Goal: Task Accomplishment & Management: Use online tool/utility

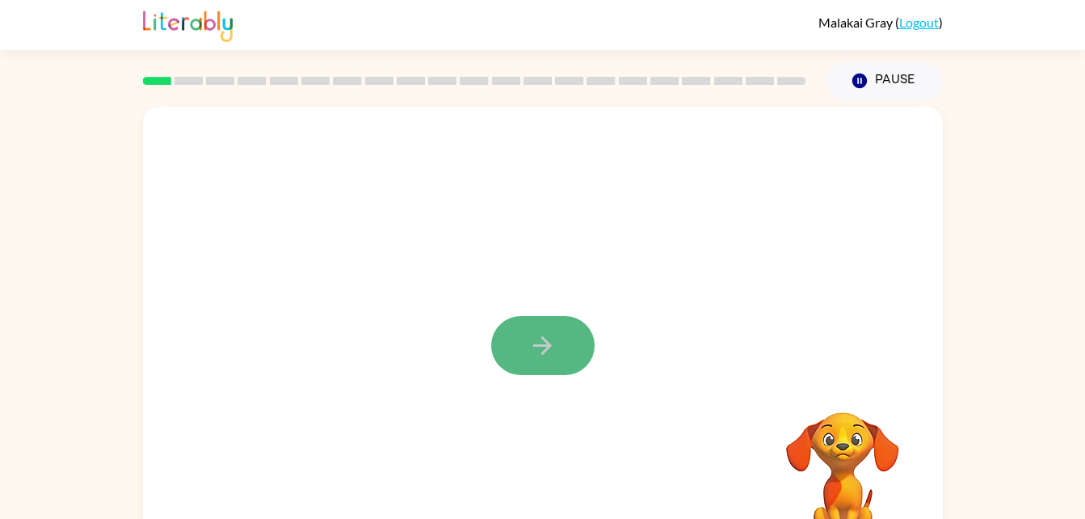
drag, startPoint x: 582, startPoint y: 360, endPoint x: 557, endPoint y: 335, distance: 34.8
click at [557, 335] on button "button" at bounding box center [542, 345] width 103 height 59
click at [557, 335] on div at bounding box center [504, 308] width 690 height 58
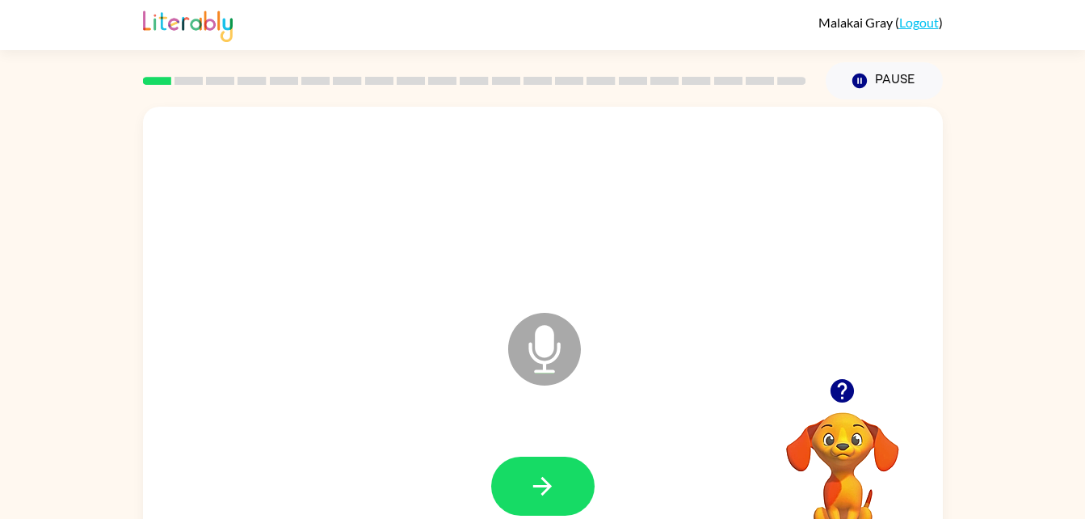
click at [569, 350] on icon at bounding box center [544, 349] width 73 height 73
click at [545, 506] on button "button" at bounding box center [542, 485] width 103 height 59
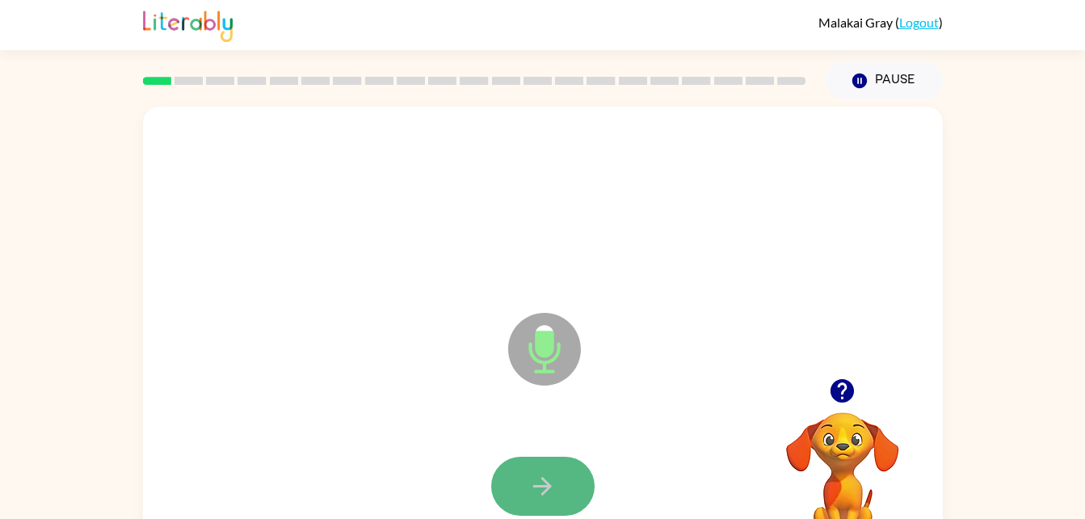
drag, startPoint x: 545, startPoint y: 506, endPoint x: 539, endPoint y: 494, distance: 13.0
click at [539, 494] on button "button" at bounding box center [542, 485] width 103 height 59
click at [539, 494] on icon "button" at bounding box center [542, 486] width 28 height 28
drag, startPoint x: 539, startPoint y: 494, endPoint x: 533, endPoint y: 484, distance: 11.9
click at [533, 484] on icon "button" at bounding box center [542, 486] width 28 height 28
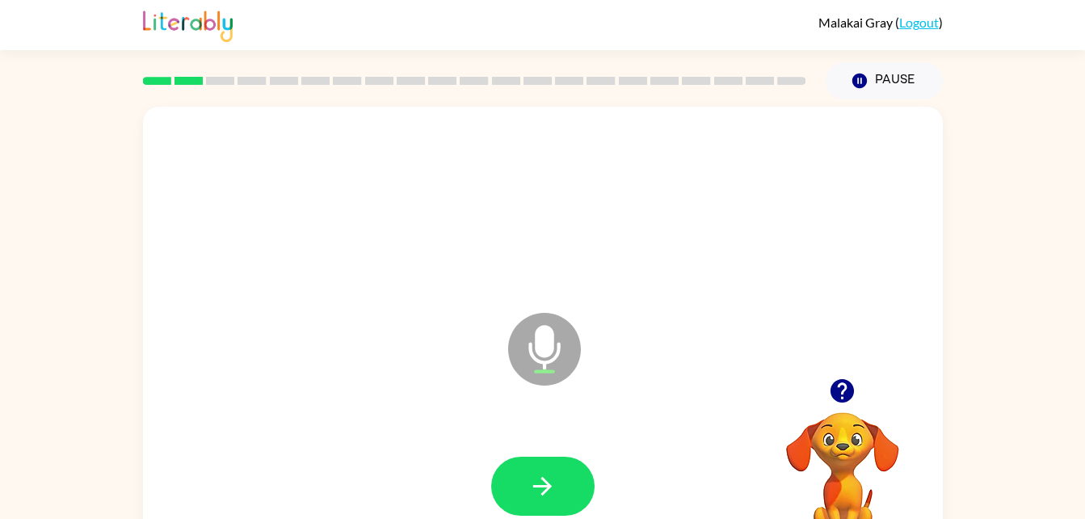
drag, startPoint x: 533, startPoint y: 484, endPoint x: 466, endPoint y: 420, distance: 92.6
drag, startPoint x: 466, startPoint y: 420, endPoint x: 527, endPoint y: 485, distance: 88.6
click at [527, 485] on button "button" at bounding box center [542, 485] width 103 height 59
drag, startPoint x: 527, startPoint y: 485, endPoint x: 667, endPoint y: 339, distance: 202.2
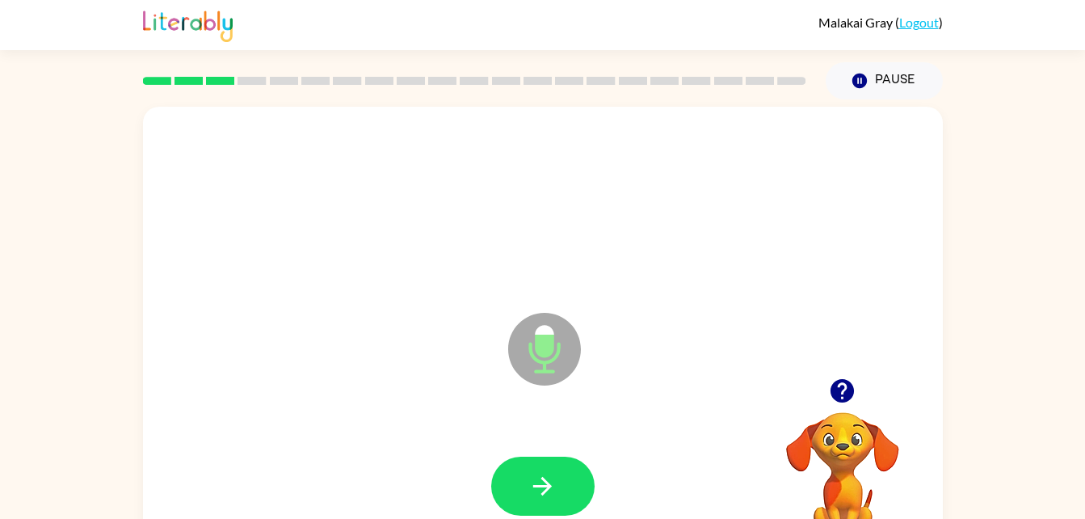
click at [667, 339] on div "Microphone The Microphone is here when it is your turn to talk" at bounding box center [543, 337] width 800 height 461
click at [546, 463] on button "button" at bounding box center [542, 485] width 103 height 59
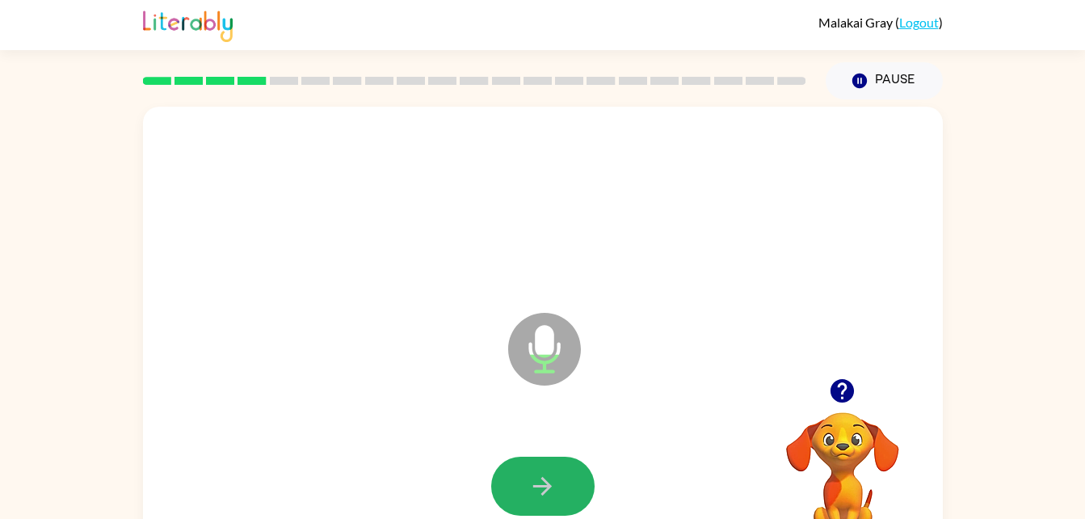
click at [546, 463] on button "button" at bounding box center [542, 485] width 103 height 59
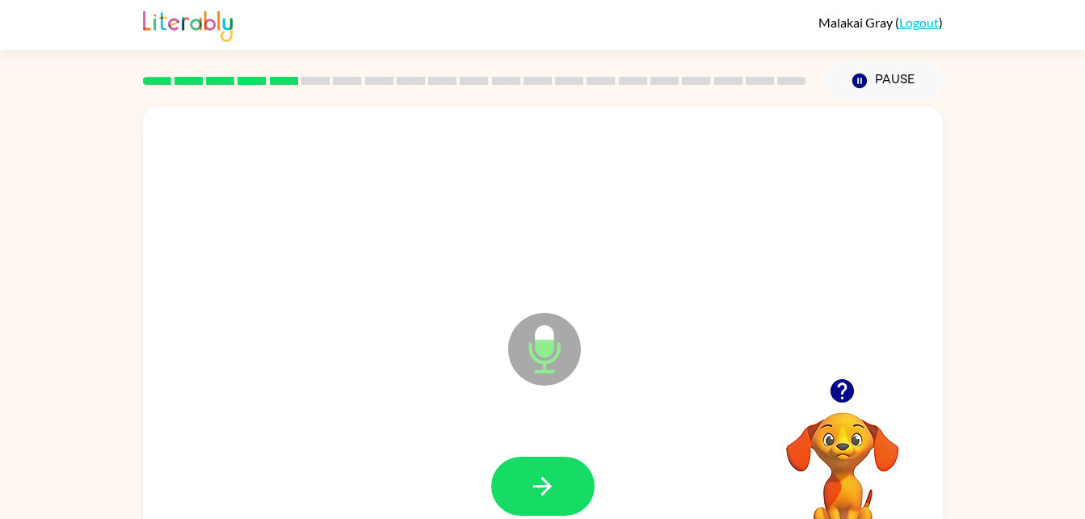
drag, startPoint x: 546, startPoint y: 463, endPoint x: 623, endPoint y: 387, distance: 108.0
click at [623, 387] on div "Microphone The Microphone is here when it is your turn to talk" at bounding box center [543, 337] width 800 height 461
click at [569, 488] on button "button" at bounding box center [542, 485] width 103 height 59
drag, startPoint x: 569, startPoint y: 488, endPoint x: 548, endPoint y: 450, distance: 43.8
click at [548, 450] on div at bounding box center [542, 486] width 767 height 132
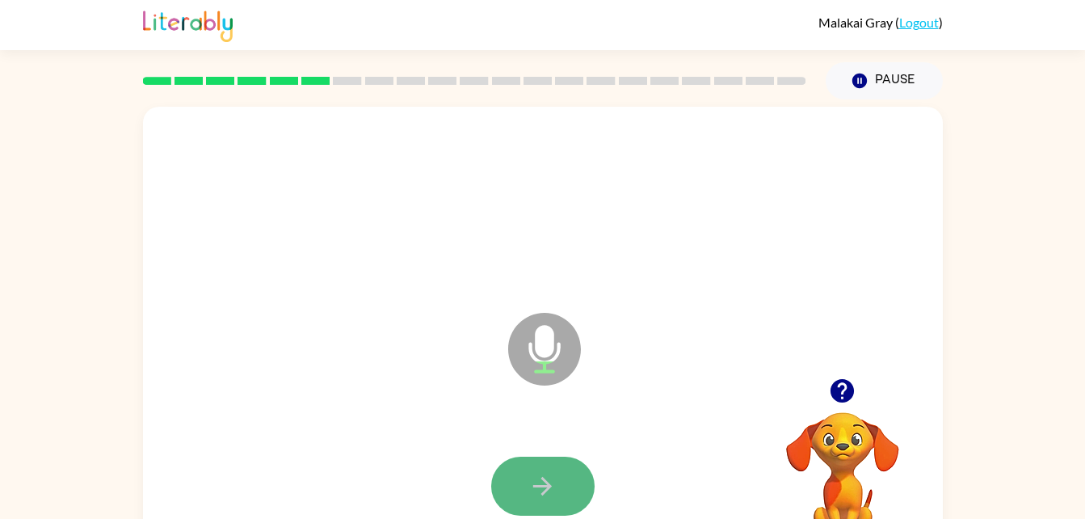
click at [554, 483] on icon "button" at bounding box center [542, 486] width 28 height 28
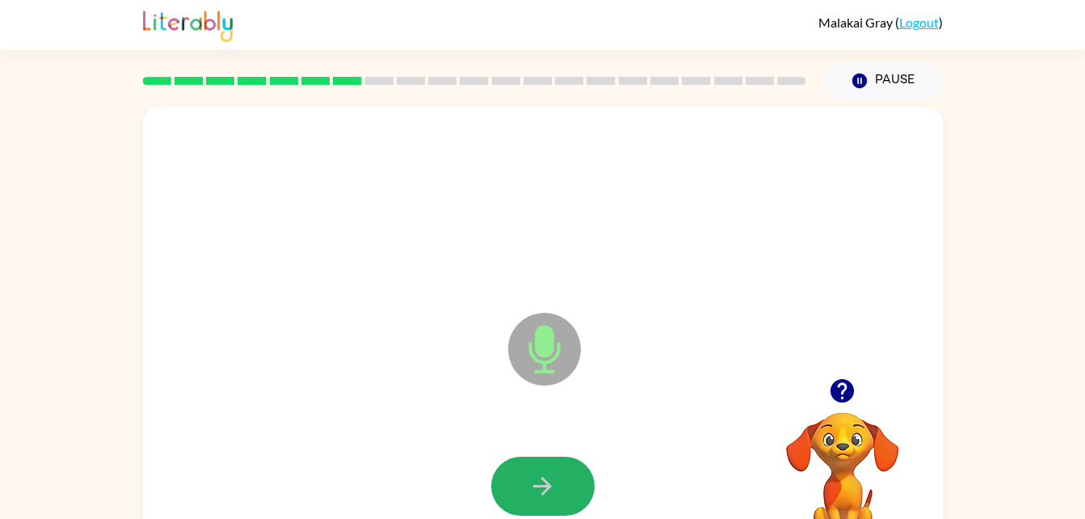
click at [554, 483] on icon "button" at bounding box center [542, 486] width 28 height 28
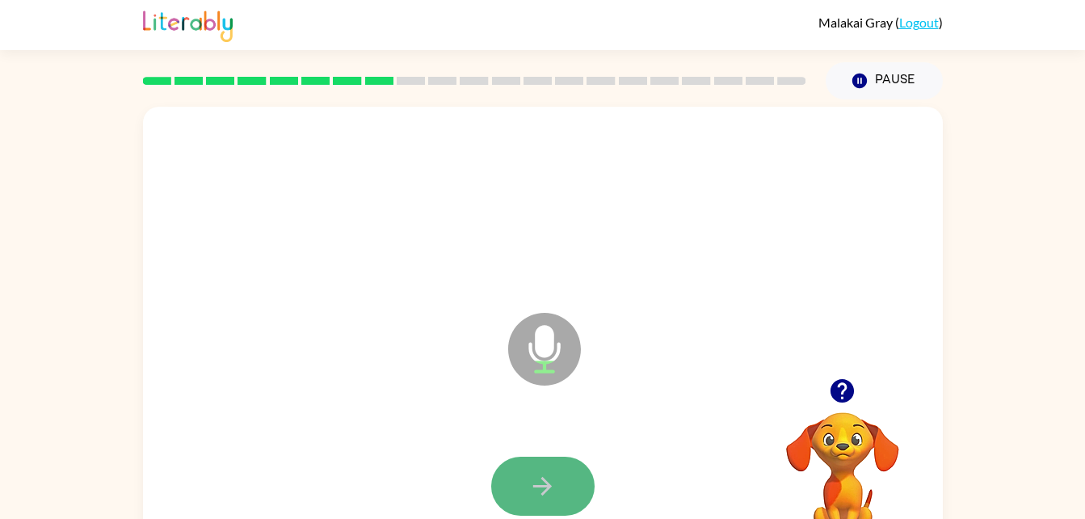
click at [527, 477] on button "button" at bounding box center [542, 485] width 103 height 59
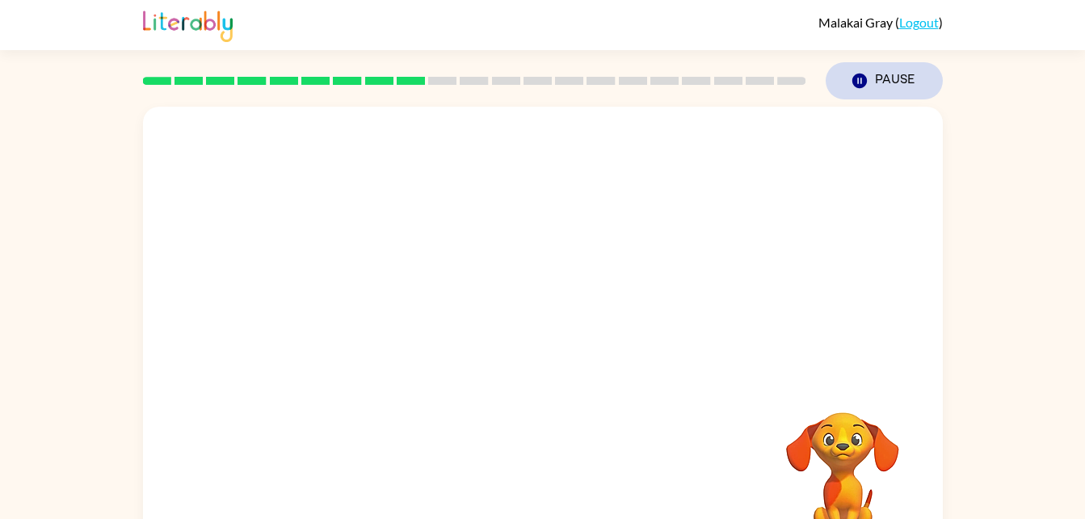
click at [902, 72] on button "Pause Pause" at bounding box center [884, 80] width 117 height 37
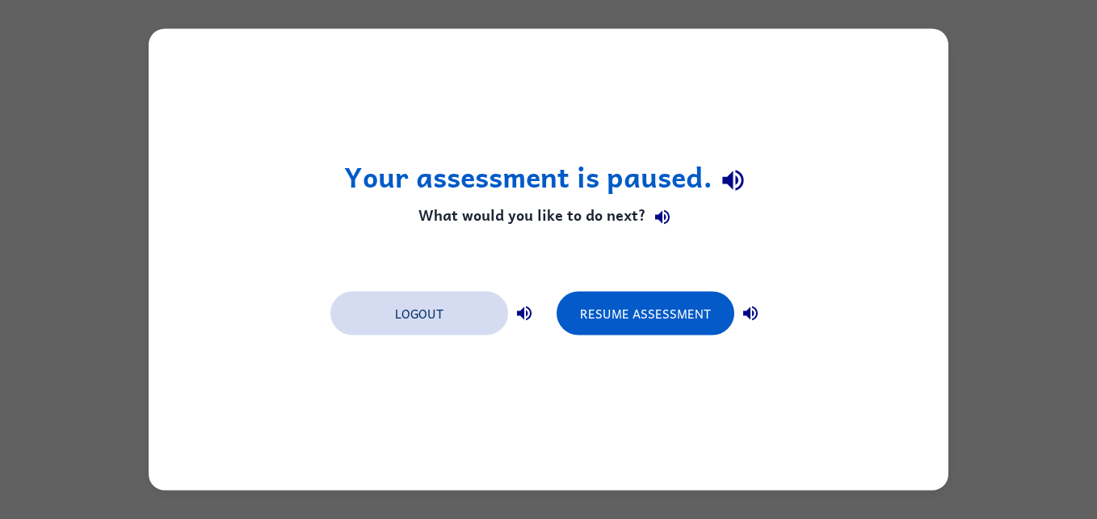
click at [381, 310] on button "Logout" at bounding box center [419, 314] width 178 height 44
